Goal: Transaction & Acquisition: Purchase product/service

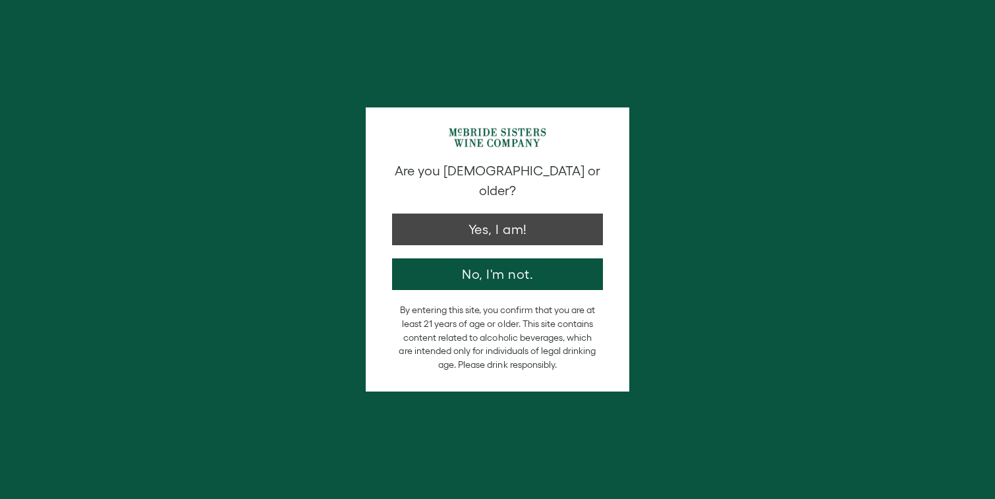
click at [478, 214] on button "Yes, I am!" at bounding box center [497, 230] width 211 height 32
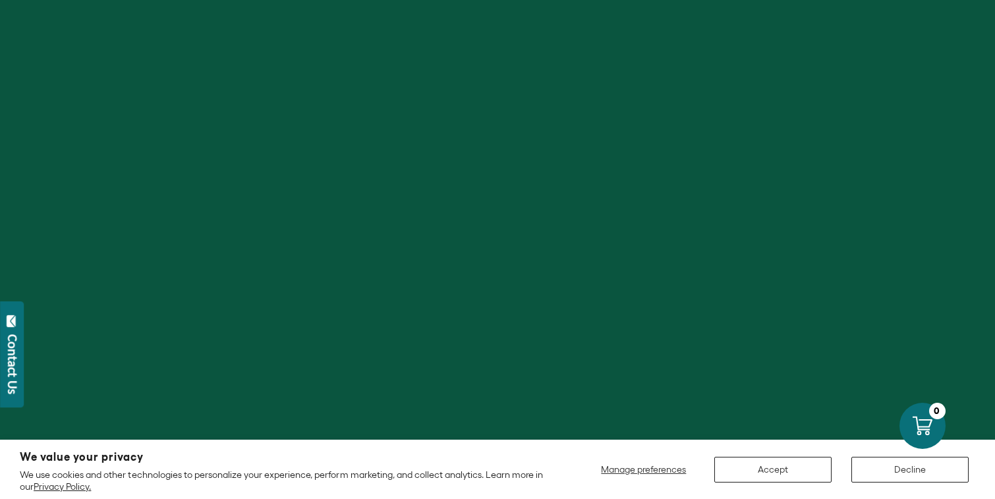
click at [785, 473] on button "Accept" at bounding box center [773, 470] width 117 height 26
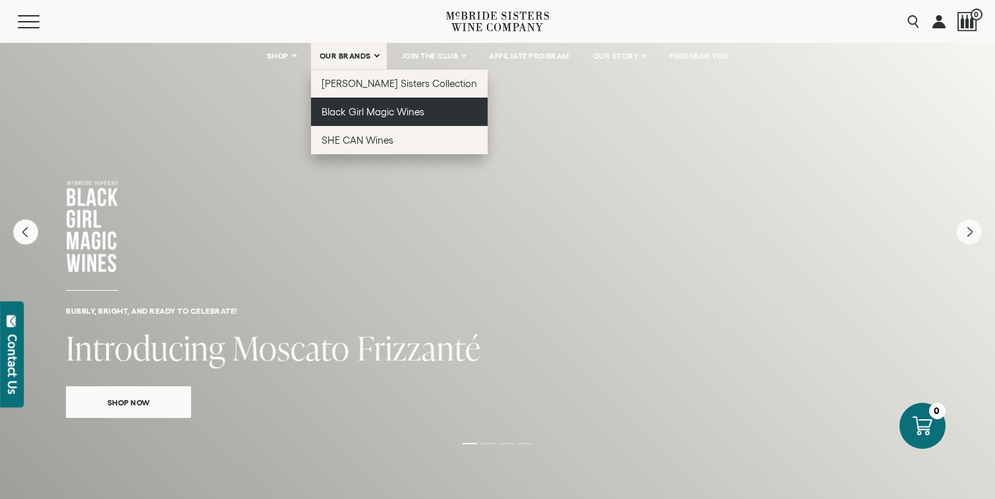
click at [369, 107] on span "Black Girl Magic Wines" at bounding box center [373, 111] width 103 height 11
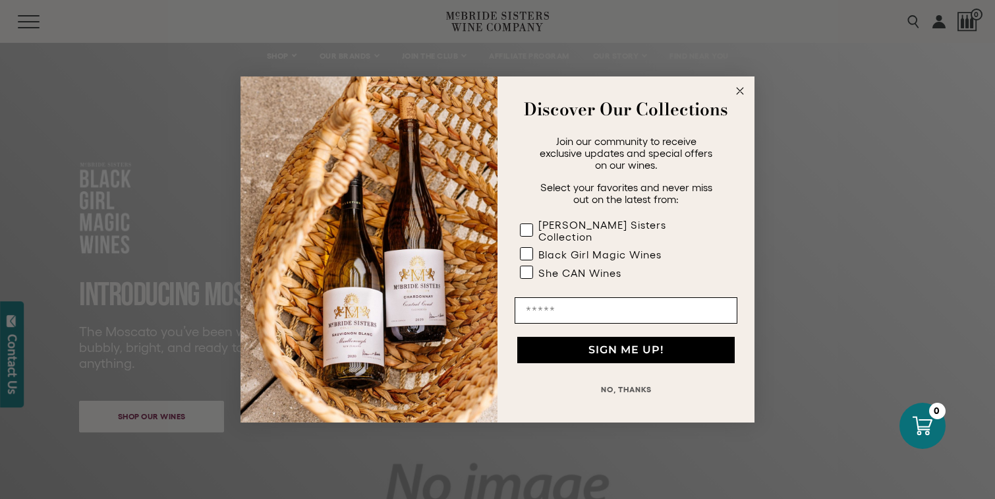
click at [743, 99] on circle "Close dialog" at bounding box center [740, 91] width 15 height 15
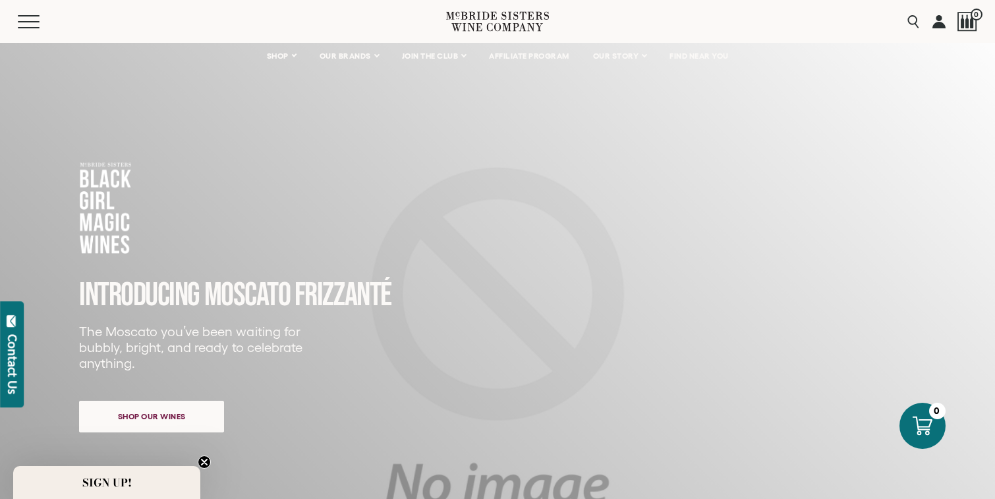
click at [148, 410] on span "Shop our wines" at bounding box center [152, 416] width 114 height 26
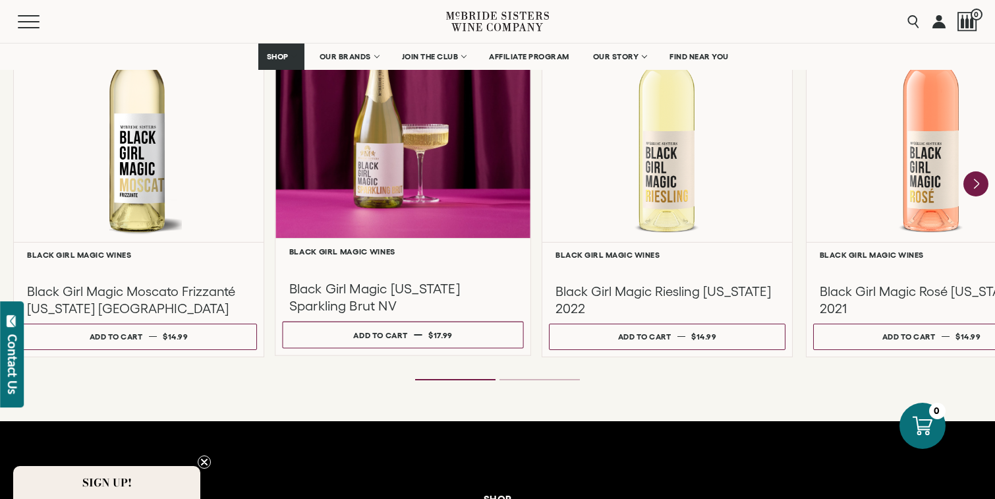
scroll to position [1251, 0]
